Goal: Information Seeking & Learning: Learn about a topic

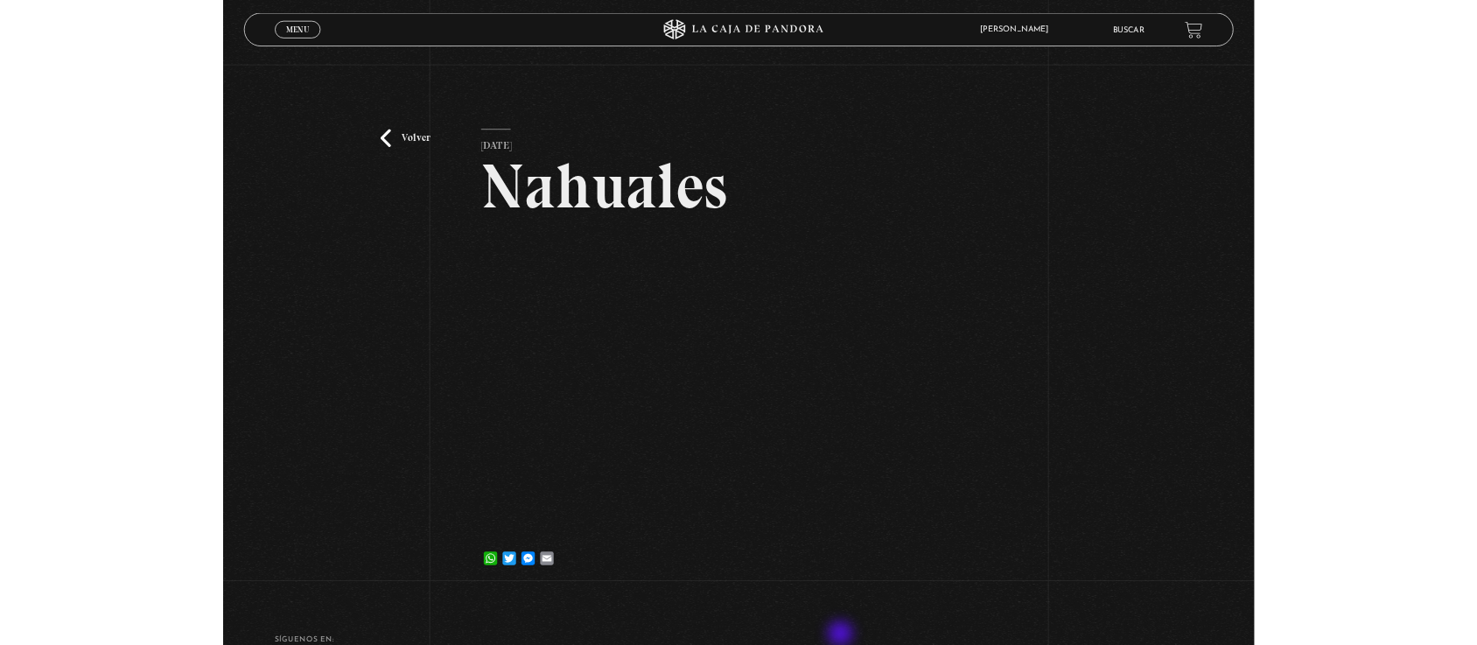
scroll to position [172, 0]
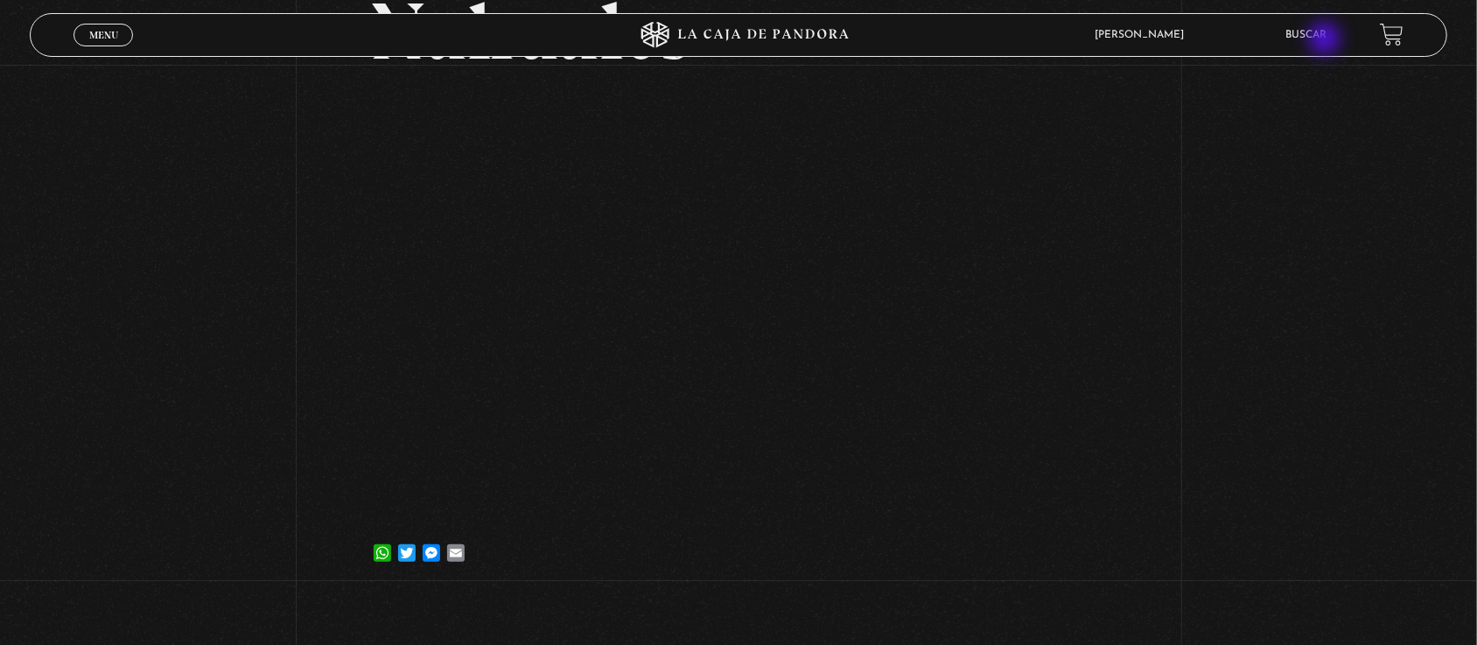
click at [1327, 40] on link "Buscar" at bounding box center [1307, 35] width 41 height 11
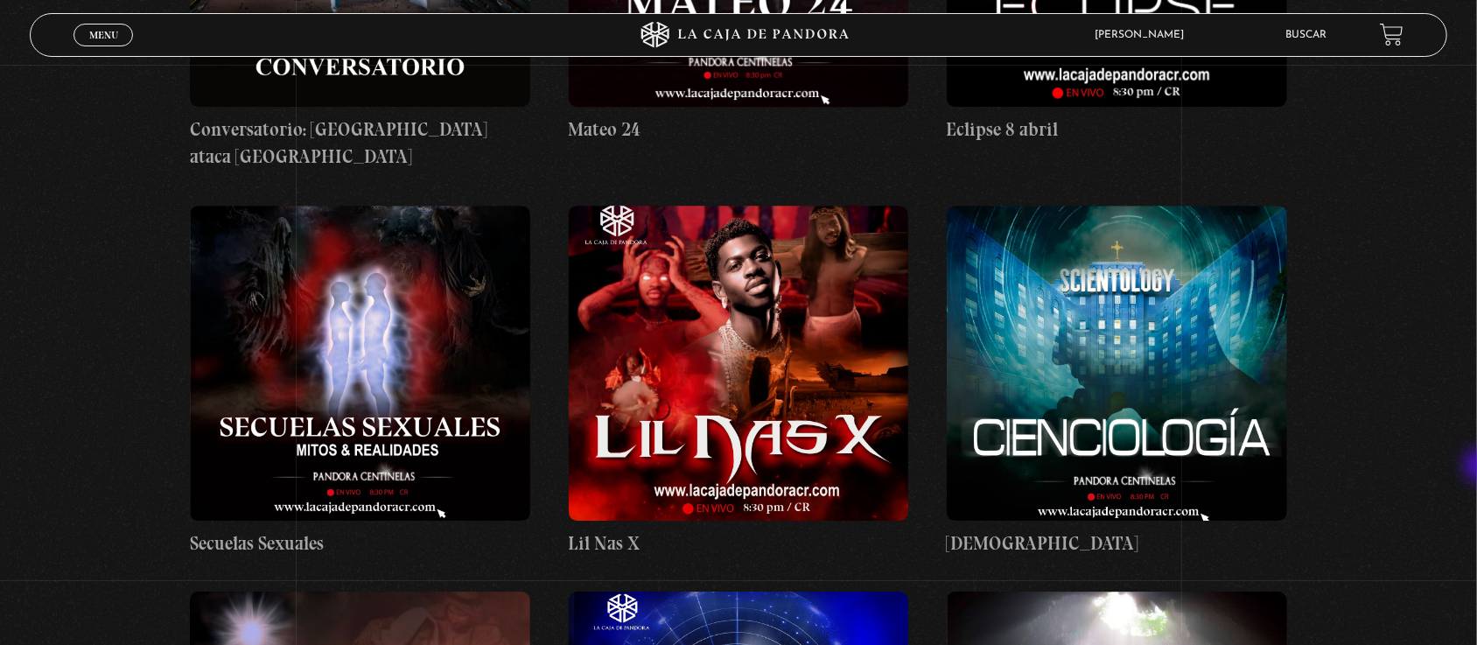
scroll to position [12966, 0]
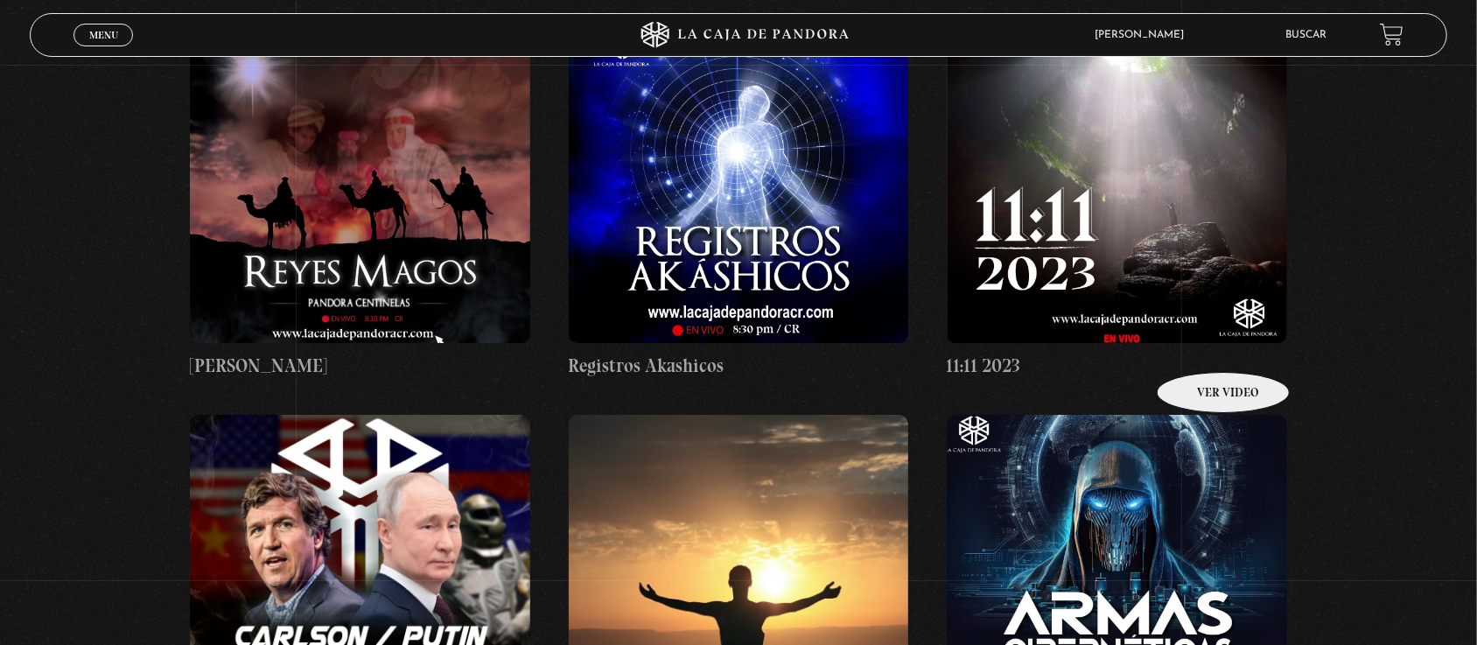
click at [1201, 415] on figure at bounding box center [1117, 572] width 340 height 315
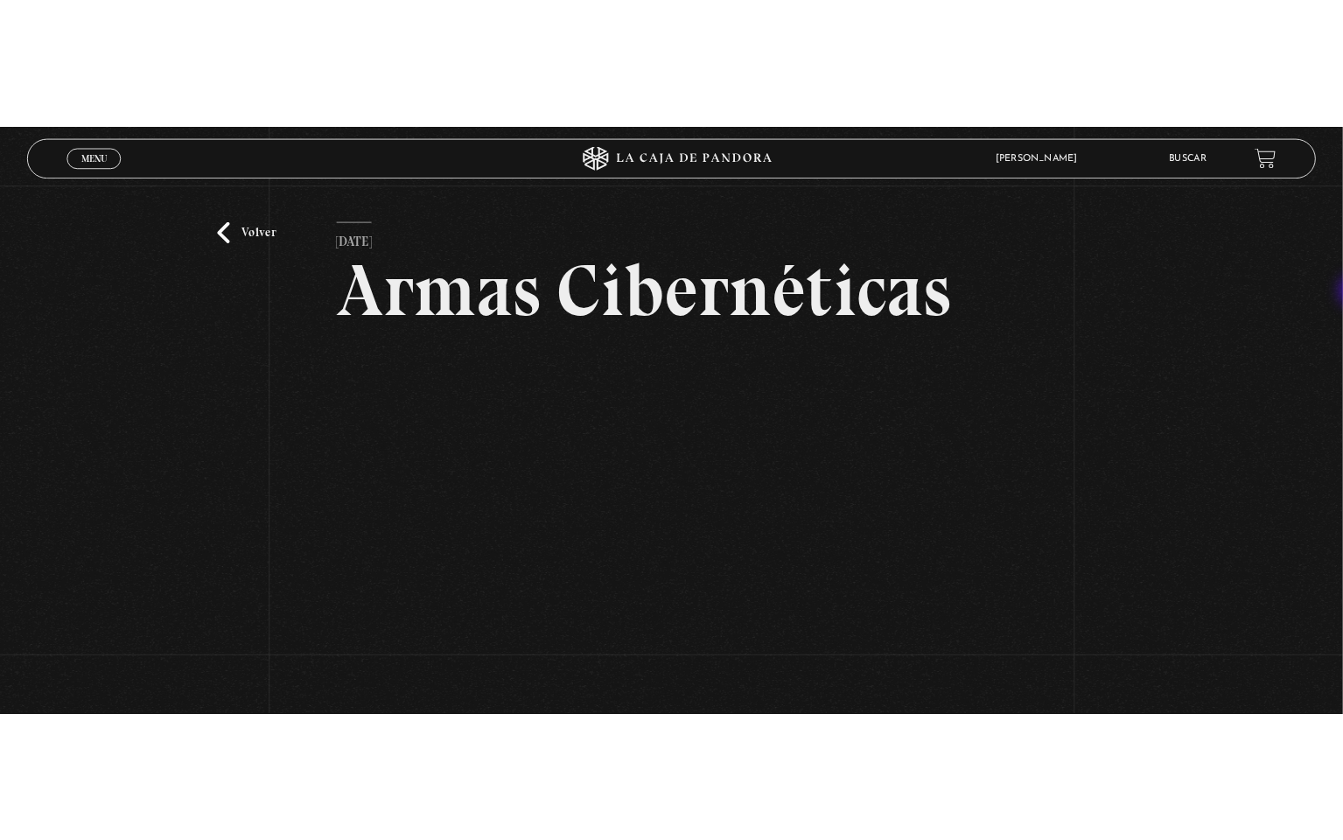
scroll to position [138, 0]
